Goal: Task Accomplishment & Management: Complete application form

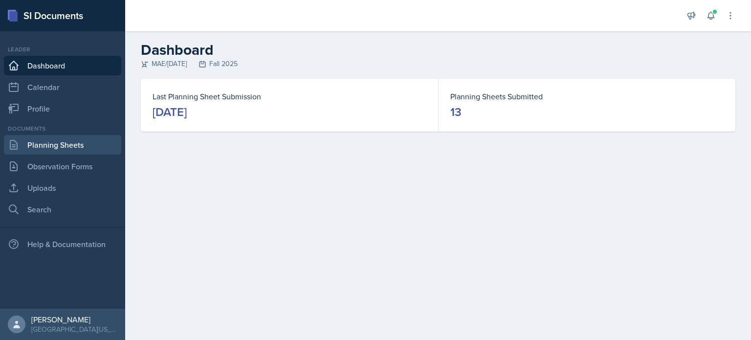
click at [70, 152] on link "Planning Sheets" at bounding box center [62, 145] width 117 height 20
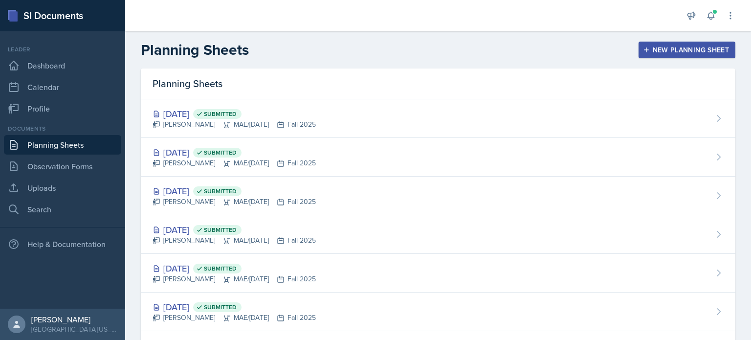
click at [661, 46] on div "New Planning Sheet" at bounding box center [687, 50] width 84 height 8
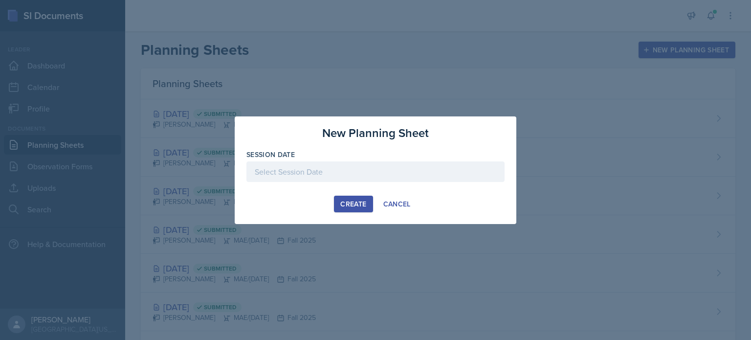
click at [370, 174] on div at bounding box center [375, 171] width 258 height 21
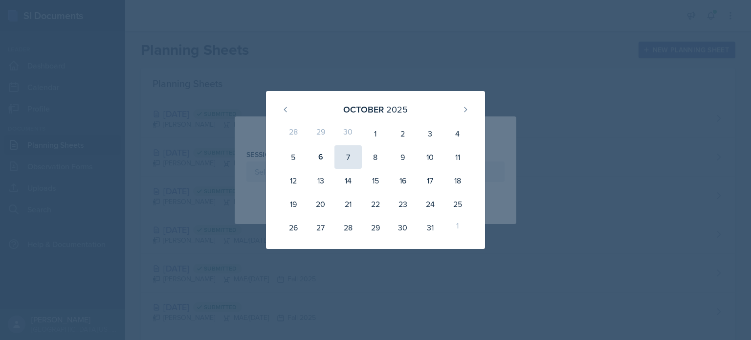
click at [346, 162] on div "7" at bounding box center [347, 156] width 27 height 23
type input "[DATE]"
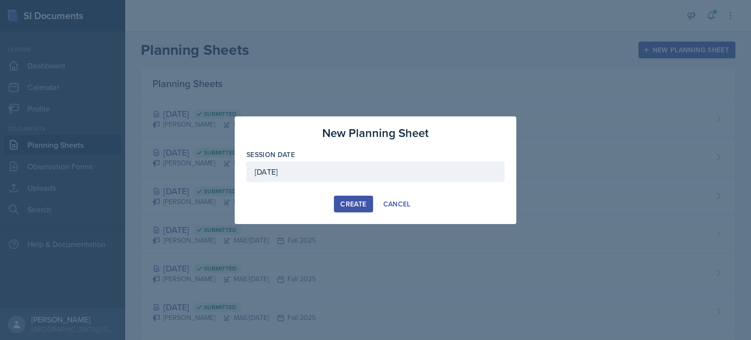
click at [360, 203] on div "Create" at bounding box center [353, 204] width 26 height 8
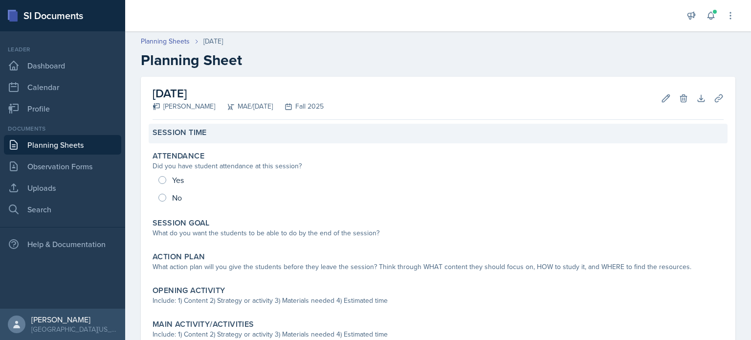
click at [206, 136] on label "Session Time" at bounding box center [180, 133] width 54 height 10
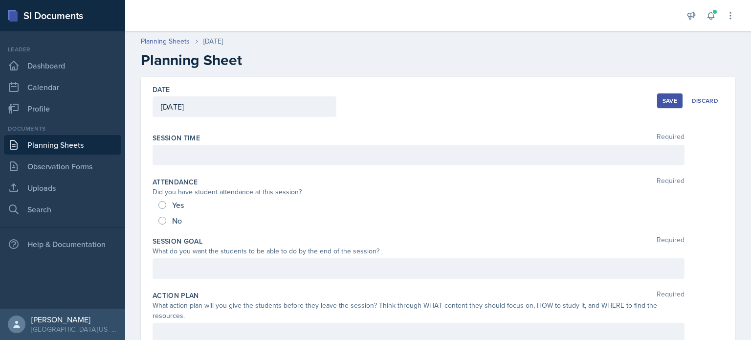
click at [198, 153] on div at bounding box center [419, 155] width 532 height 21
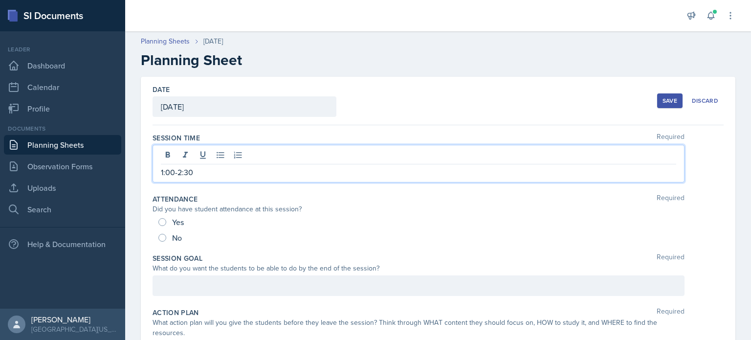
click at [209, 278] on div at bounding box center [419, 285] width 532 height 21
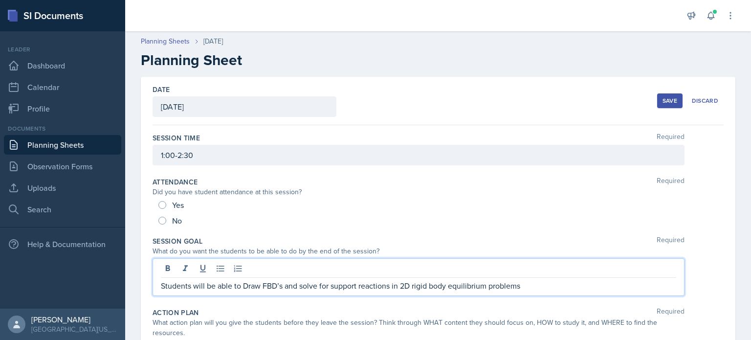
click at [248, 285] on p "Students will be able to Draw FBD’s and solve for support reactions in 2D rigid…" at bounding box center [418, 286] width 515 height 12
click at [534, 286] on p "Students will be able to draw FBD’s and solve for support reactions in 2D rigid…" at bounding box center [418, 286] width 515 height 12
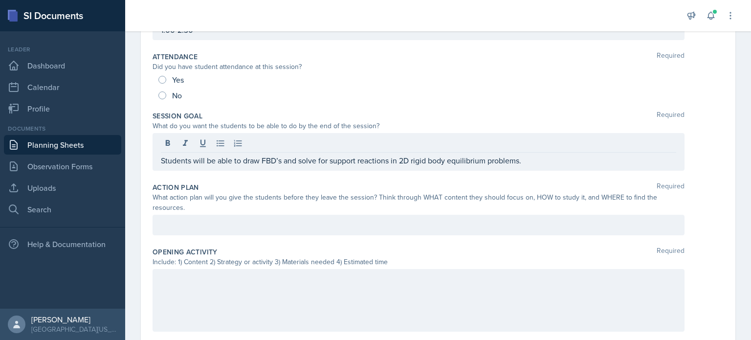
scroll to position [133, 0]
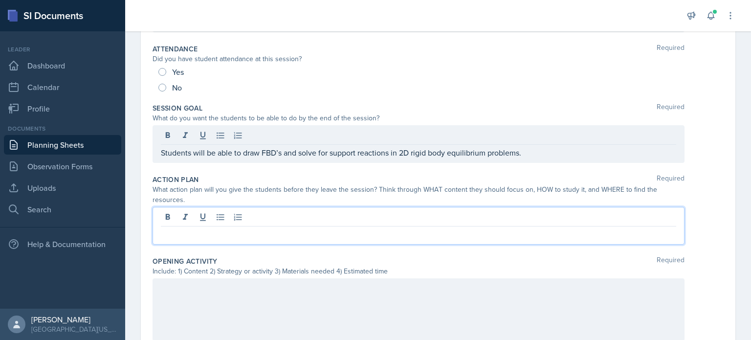
click at [468, 228] on p at bounding box center [418, 234] width 515 height 12
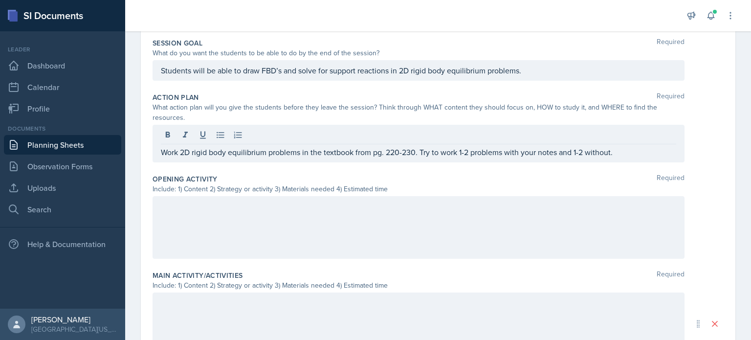
click at [589, 213] on div at bounding box center [419, 227] width 532 height 63
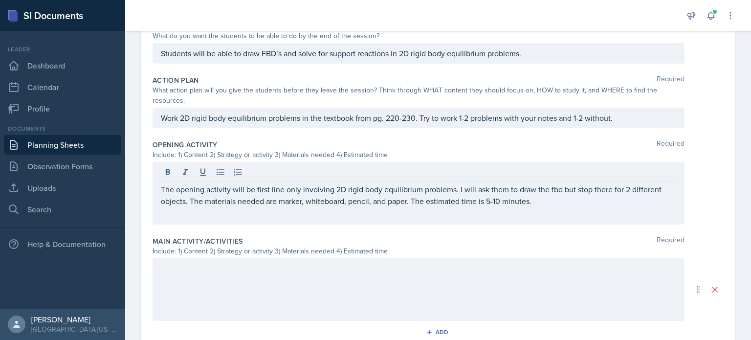
click at [510, 285] on div at bounding box center [419, 289] width 532 height 63
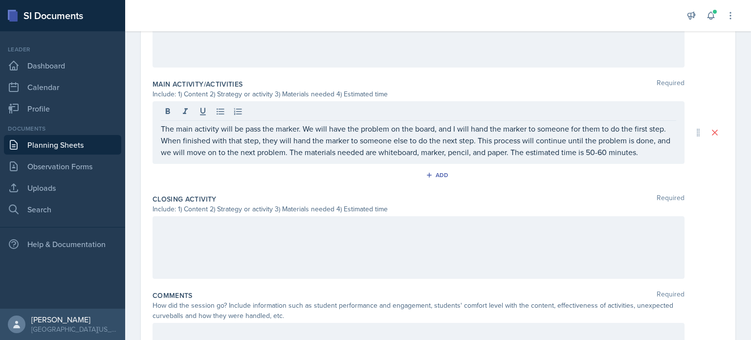
click at [470, 221] on p at bounding box center [418, 227] width 515 height 12
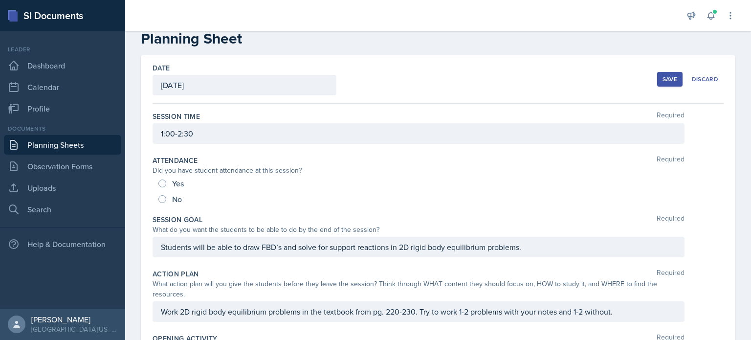
scroll to position [0, 0]
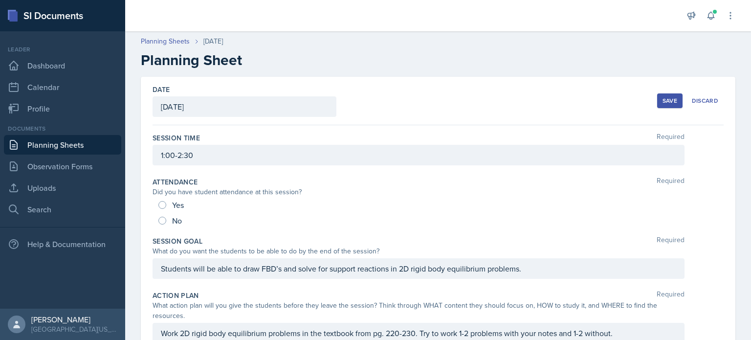
click at [663, 103] on div "Save" at bounding box center [670, 101] width 15 height 8
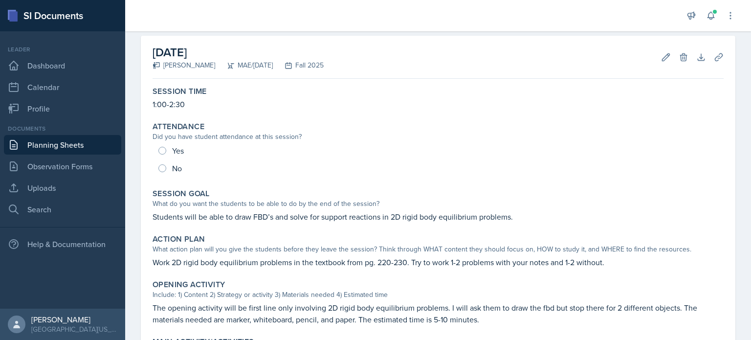
scroll to position [19, 0]
